Goal: Task Accomplishment & Management: Manage account settings

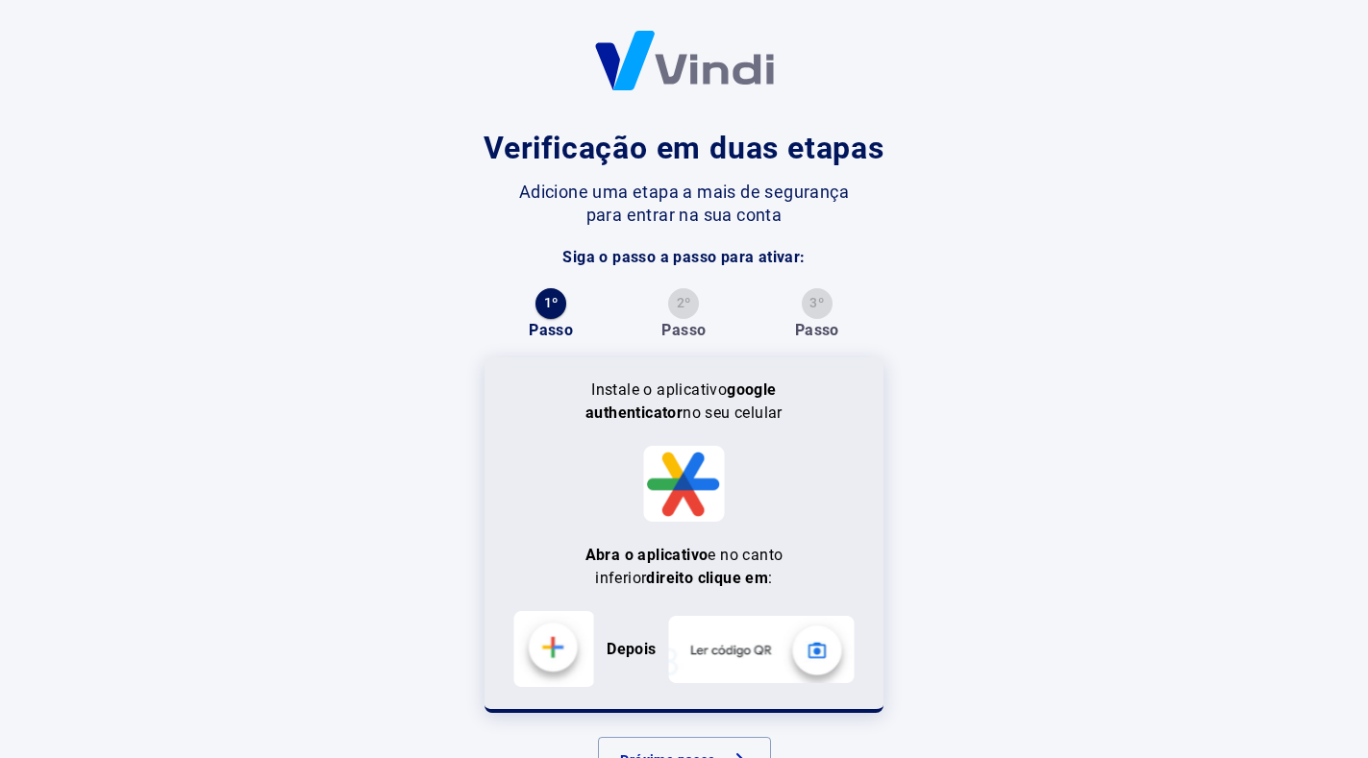
click at [1116, 423] on div "Verificação em duas etapas Adicione uma etapa a mais de segurança para entrar n…" at bounding box center [684, 415] width 1368 height 831
